Goal: Task Accomplishment & Management: Use online tool/utility

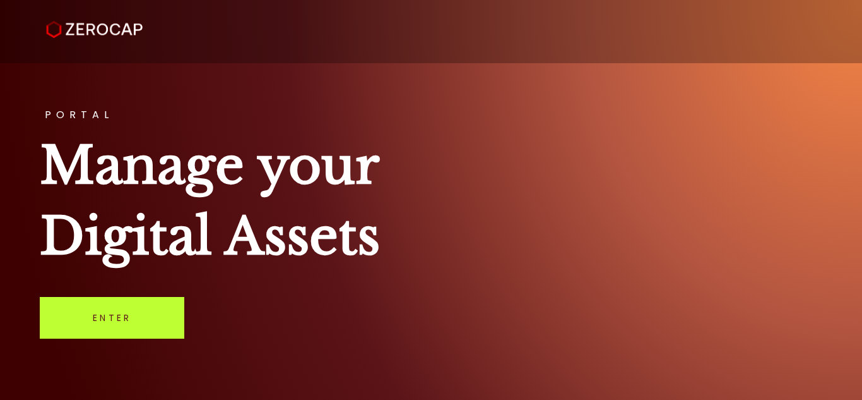
click at [95, 323] on link "Enter" at bounding box center [112, 318] width 145 height 42
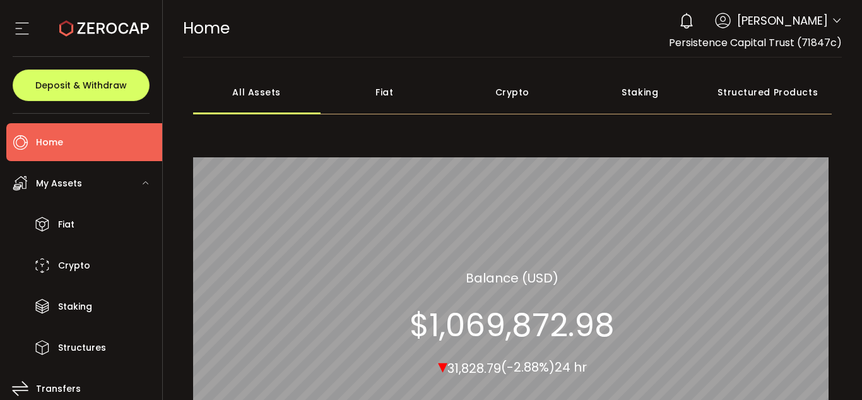
click at [833, 24] on icon at bounding box center [837, 21] width 10 height 10
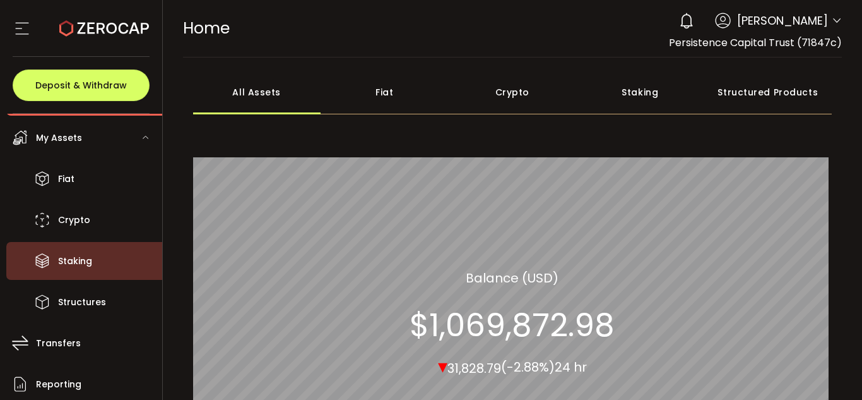
scroll to position [49, 0]
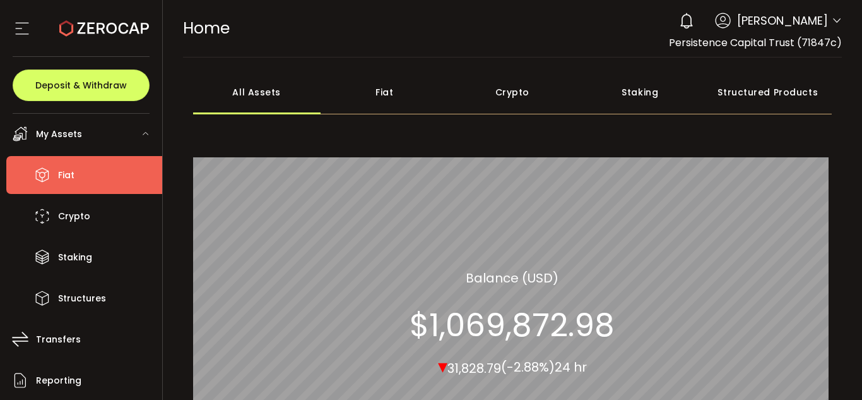
click at [69, 175] on span "Fiat" at bounding box center [66, 175] width 16 height 18
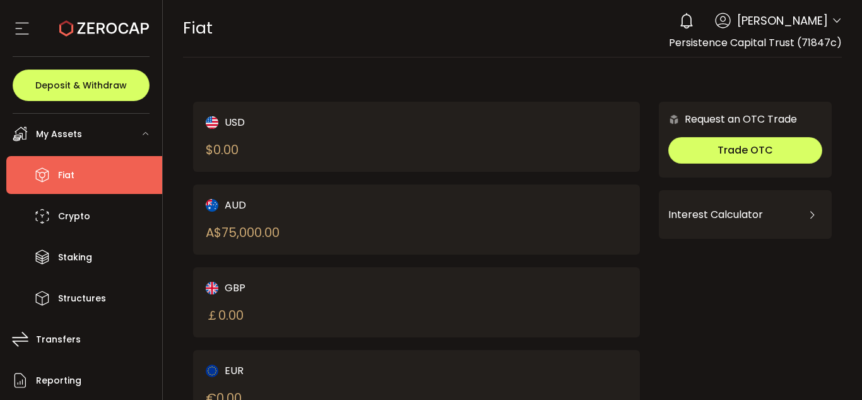
click at [77, 132] on span "My Assets" at bounding box center [59, 134] width 46 height 18
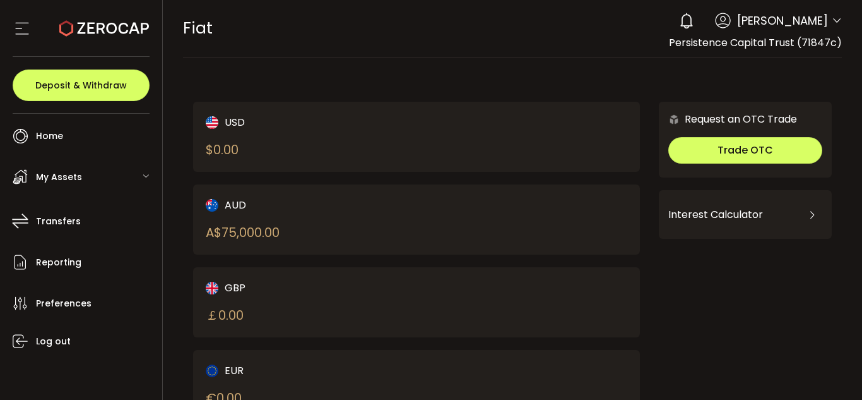
scroll to position [6, 0]
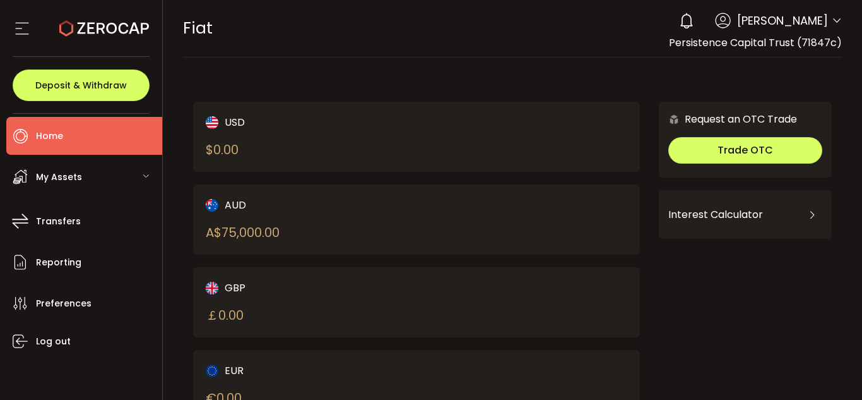
click at [77, 132] on li "Home" at bounding box center [84, 136] width 156 height 38
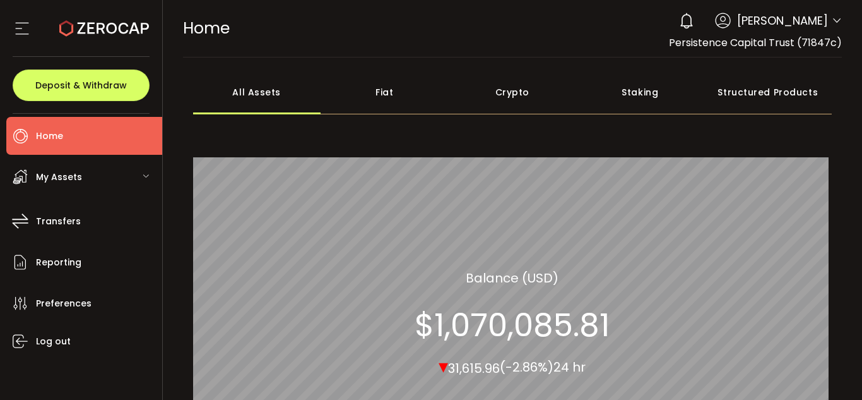
click at [128, 173] on div "My Assets" at bounding box center [84, 177] width 156 height 38
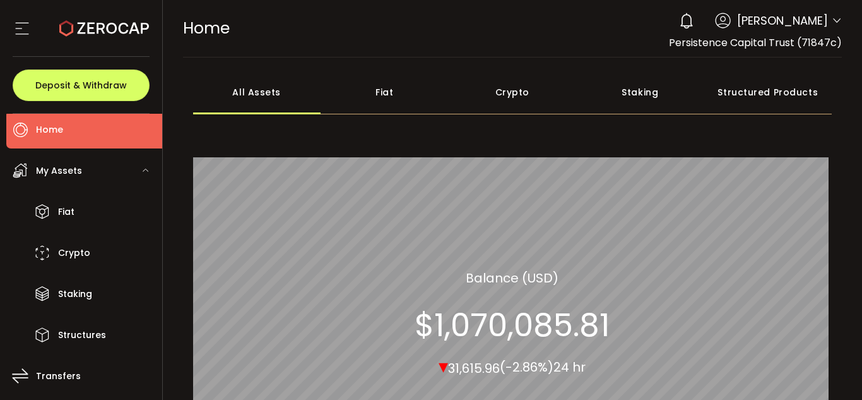
scroll to position [14, 0]
click at [128, 173] on div "My Assets" at bounding box center [84, 169] width 156 height 38
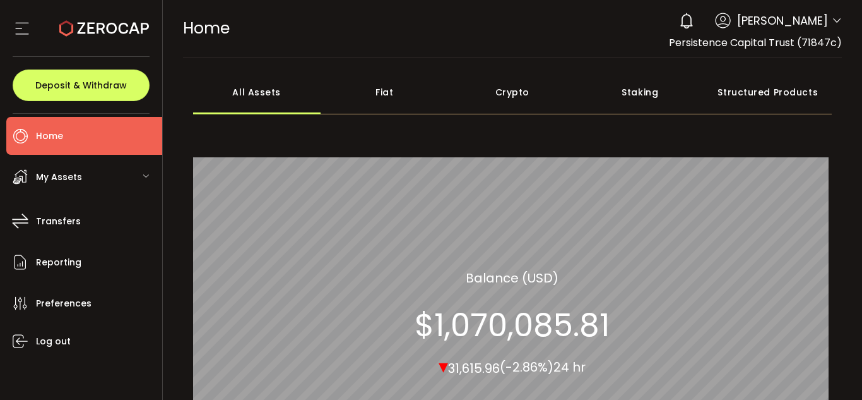
click at [128, 173] on div "My Assets" at bounding box center [84, 177] width 156 height 38
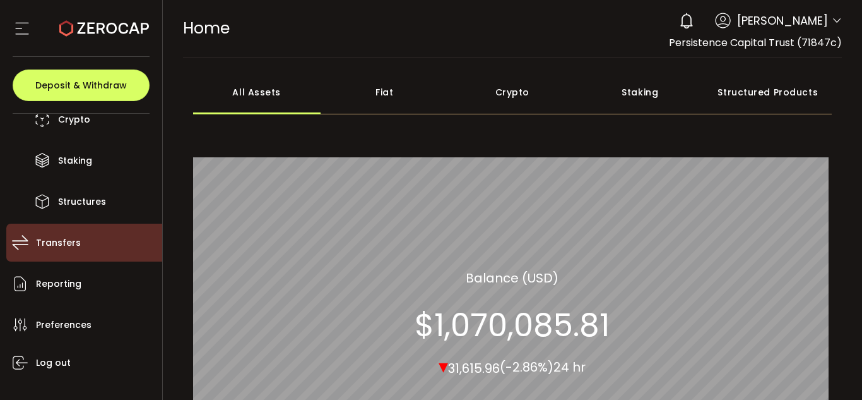
scroll to position [167, 0]
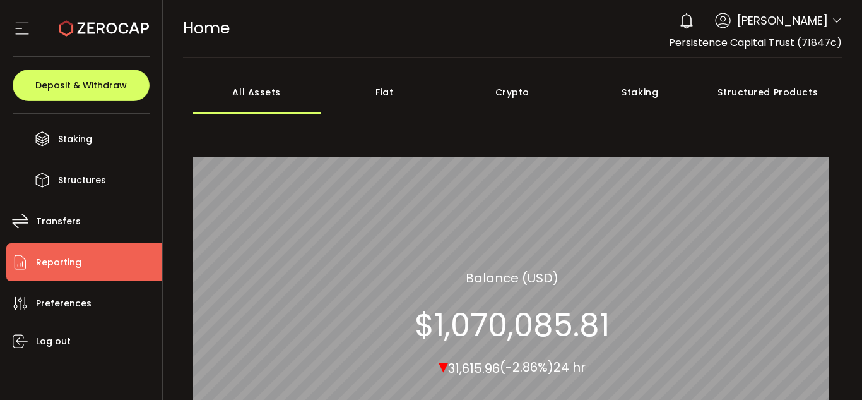
click at [67, 259] on span "Reporting" at bounding box center [58, 262] width 45 height 18
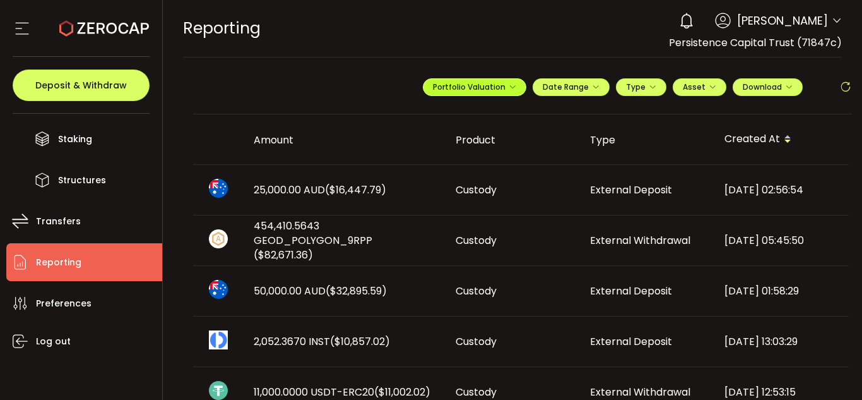
click at [501, 86] on span "Portfolio Valuation" at bounding box center [474, 86] width 83 height 11
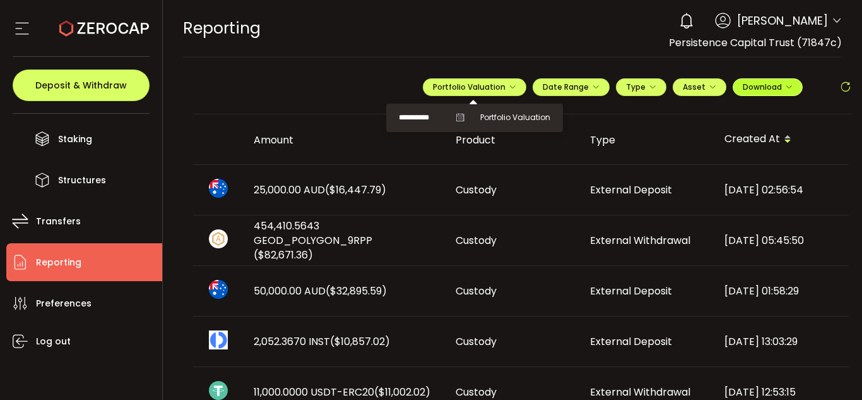
click at [785, 83] on icon "button" at bounding box center [789, 87] width 8 height 8
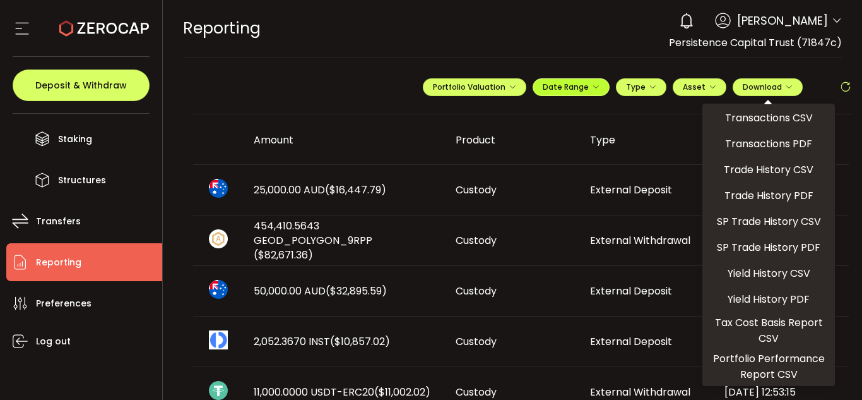
click at [595, 93] on button "Date Range" at bounding box center [571, 87] width 77 height 18
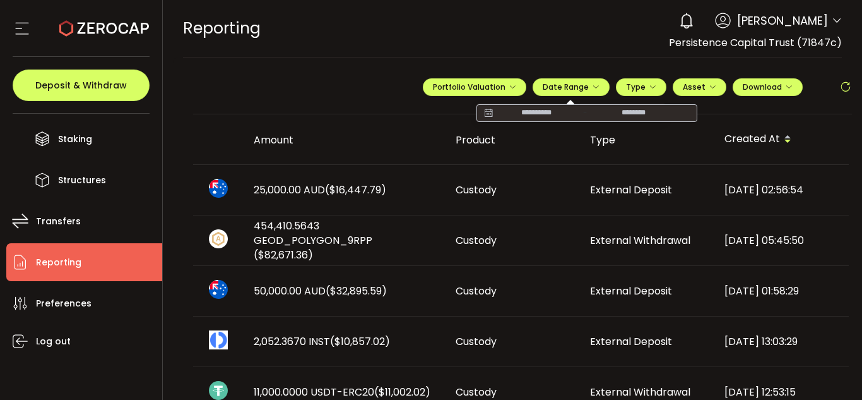
click at [534, 112] on input at bounding box center [536, 113] width 81 height 13
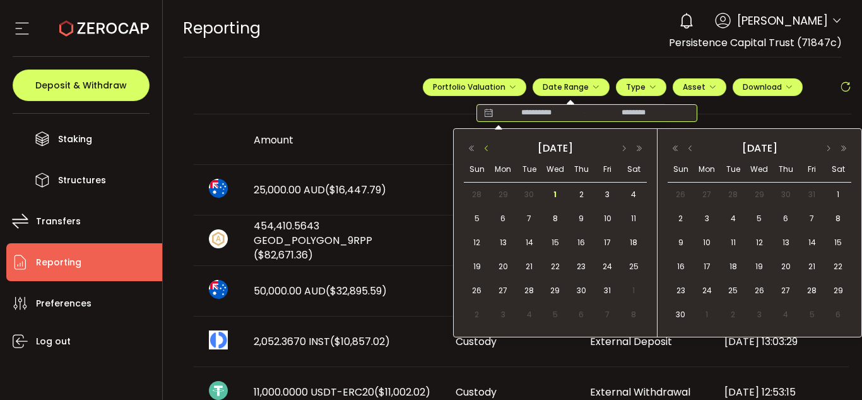
click at [486, 147] on button "button" at bounding box center [486, 148] width 15 height 9
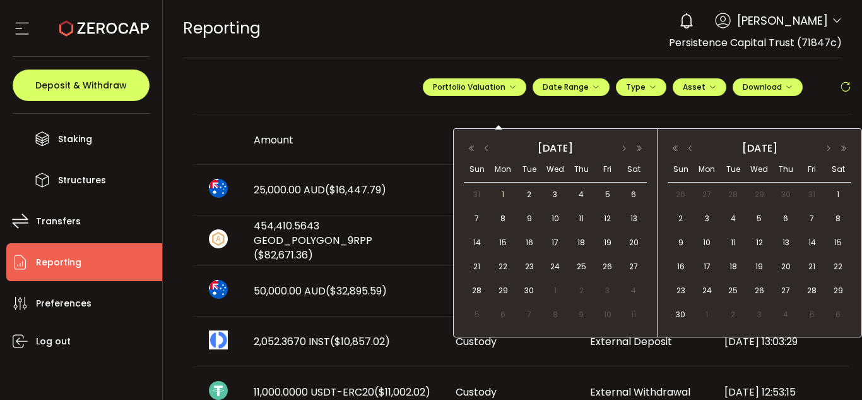
click at [500, 197] on span "1" at bounding box center [502, 194] width 15 height 15
click at [535, 289] on span "30" at bounding box center [529, 290] width 15 height 15
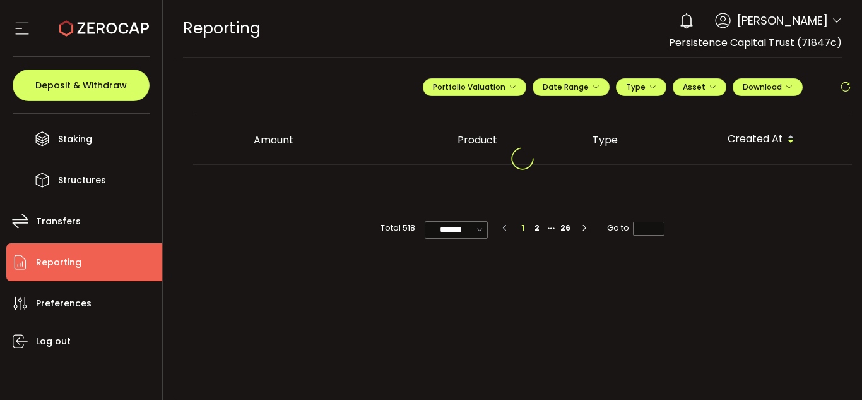
click at [535, 289] on main "**********" at bounding box center [523, 228] width 700 height 342
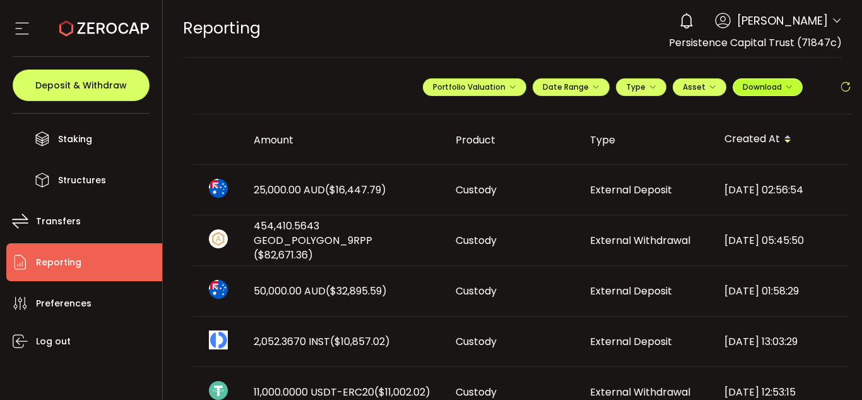
click at [786, 92] on span "Download" at bounding box center [768, 86] width 50 height 11
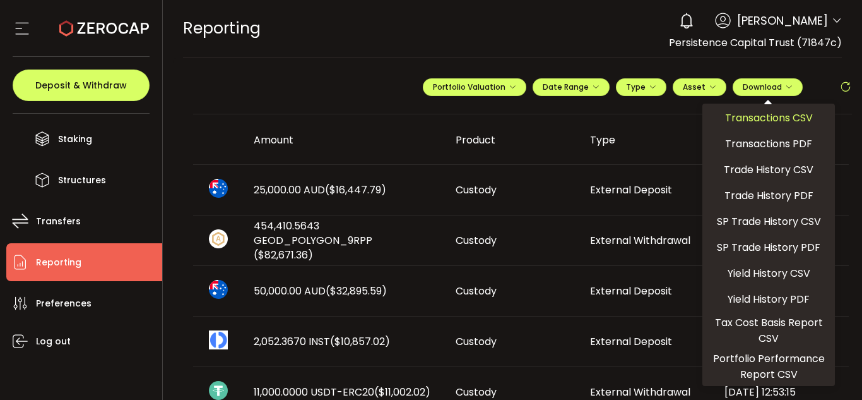
click at [785, 112] on span "Transactions CSV" at bounding box center [769, 118] width 88 height 16
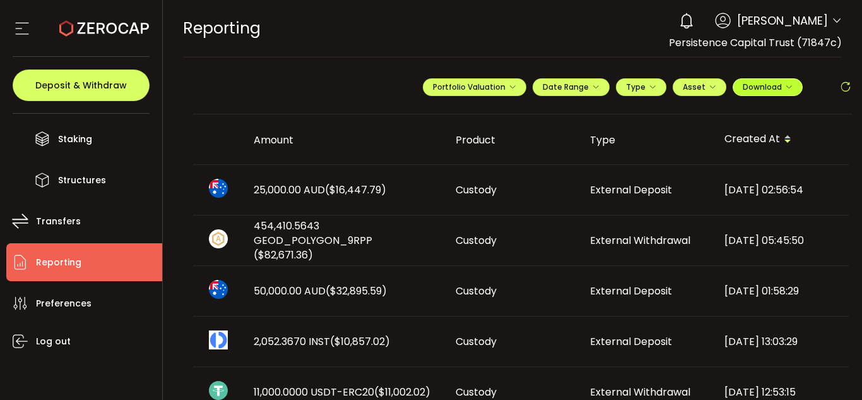
click at [785, 84] on icon "button" at bounding box center [789, 87] width 8 height 8
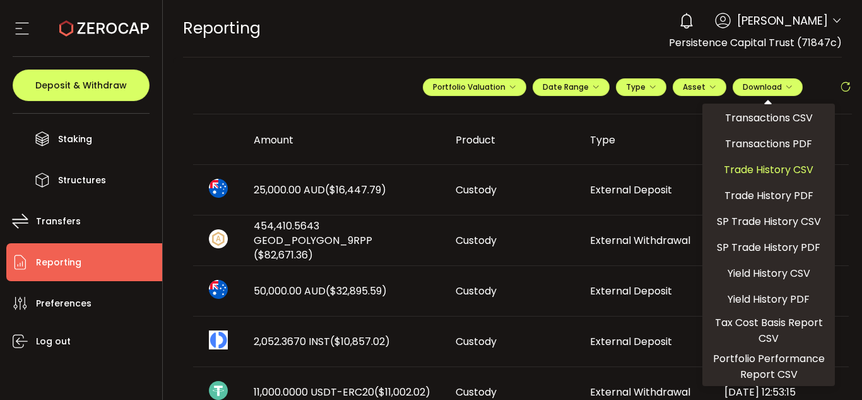
click at [783, 174] on span "Trade History CSV" at bounding box center [769, 170] width 90 height 16
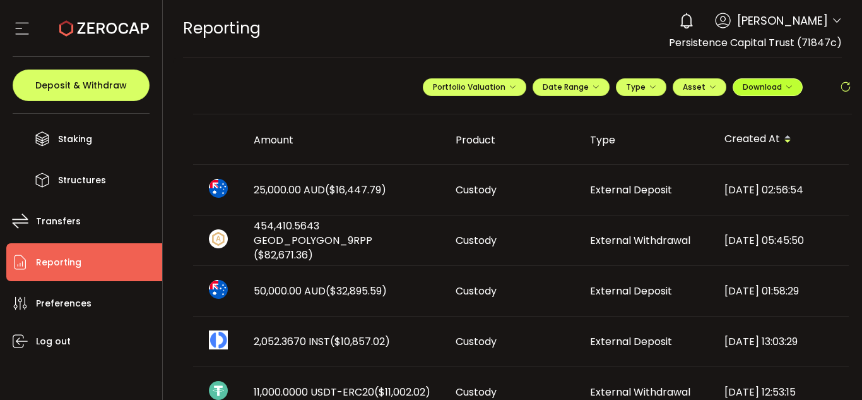
click at [786, 83] on icon "button" at bounding box center [789, 87] width 8 height 8
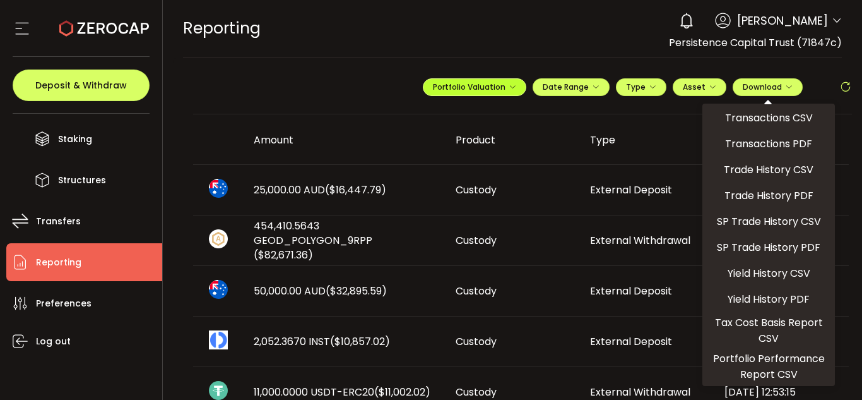
click at [512, 92] on button "Portfolio Valuation" at bounding box center [475, 87] width 104 height 18
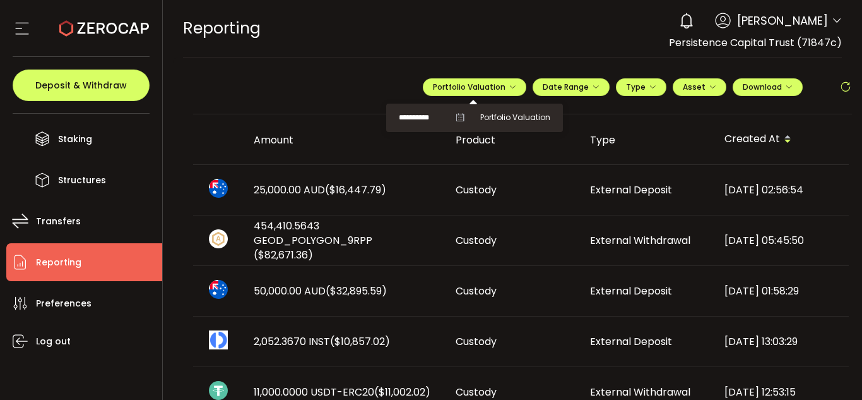
click at [461, 110] on div "**********" at bounding box center [474, 118] width 151 height 16
click at [458, 117] on icon at bounding box center [460, 117] width 9 height 9
click at [458, 121] on icon at bounding box center [460, 117] width 9 height 9
click at [421, 116] on input "**********" at bounding box center [424, 118] width 50 height 16
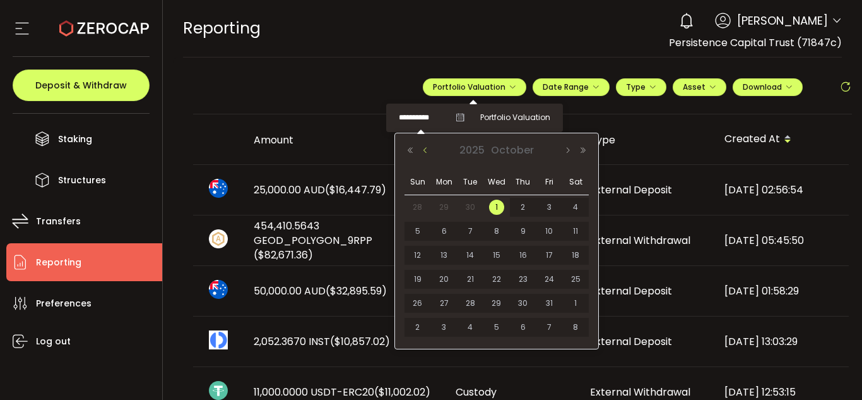
click at [425, 151] on button "Previous Month" at bounding box center [425, 150] width 15 height 9
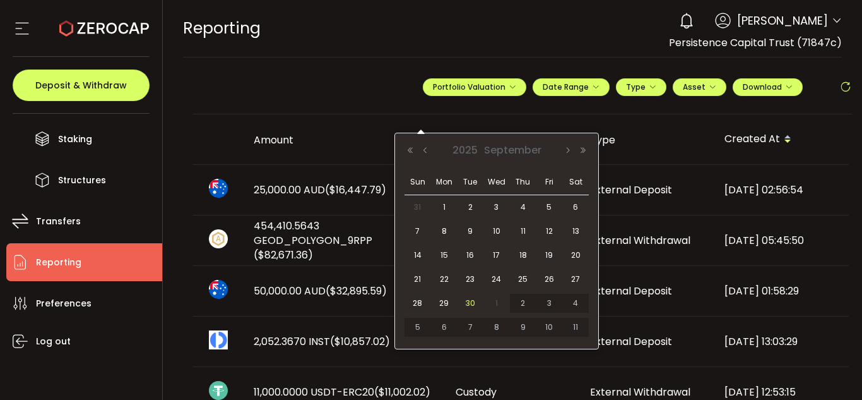
click at [476, 301] on span "30" at bounding box center [470, 302] width 15 height 15
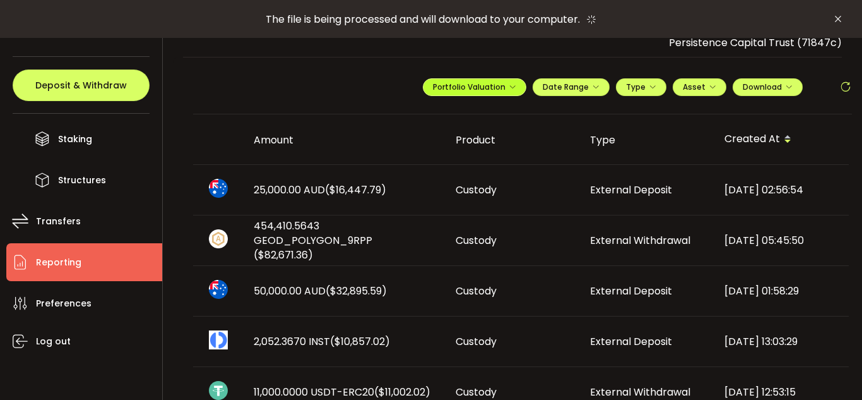
click at [473, 90] on span "Portfolio Valuation" at bounding box center [474, 86] width 83 height 11
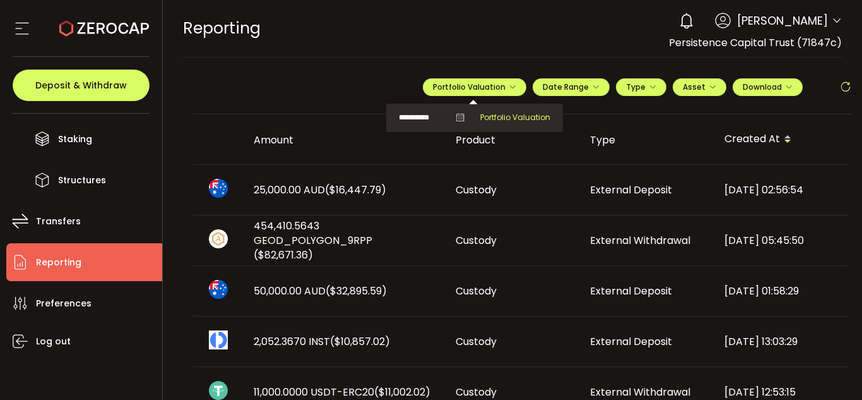
click at [497, 116] on span "Portfolio Valuation" at bounding box center [515, 117] width 70 height 11
